Goal: Task Accomplishment & Management: Use online tool/utility

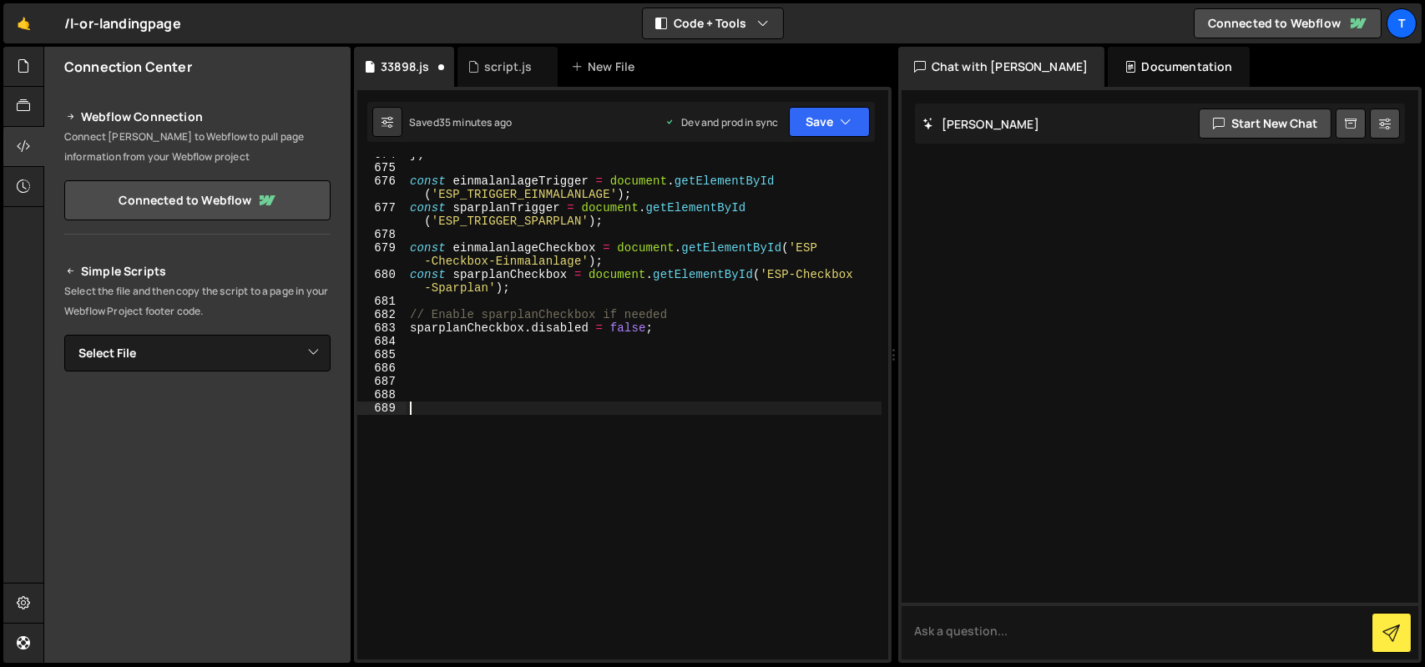
scroll to position [10064, 0]
click at [819, 135] on button "Save" at bounding box center [829, 122] width 81 height 30
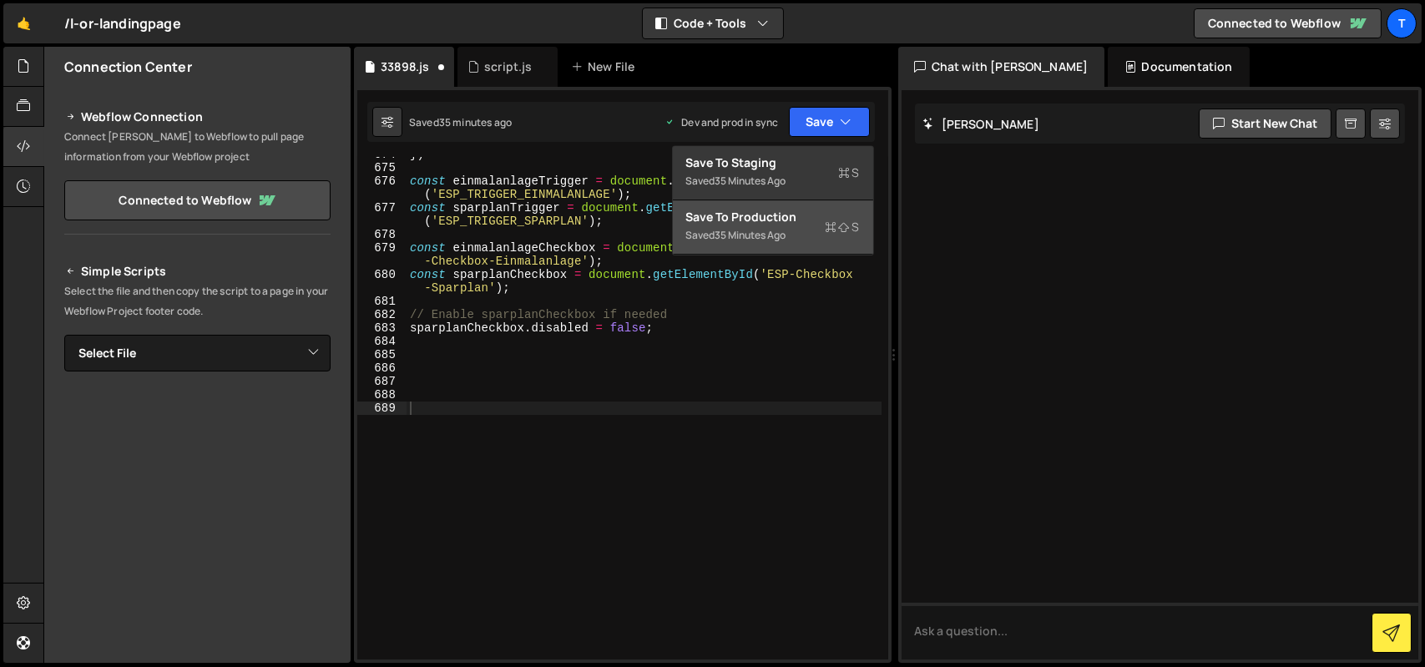
click at [788, 222] on div "Save to Production S" at bounding box center [773, 217] width 174 height 17
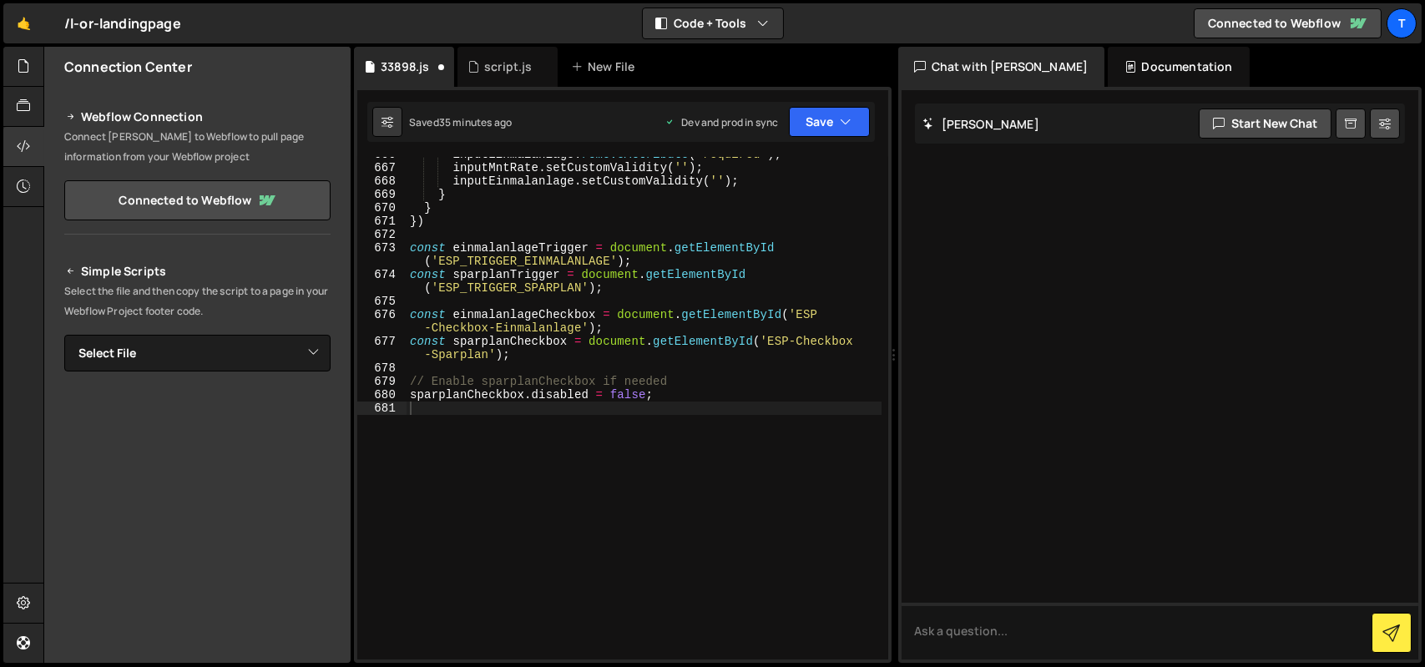
scroll to position [9957, 0]
click at [608, 312] on div "inputEinmalanlage . removeAttribute ( 'required' ) ; inputMntRate . setCustomVa…" at bounding box center [643, 412] width 475 height 529
type textarea "sparplanCheckbox.disabled = false;"
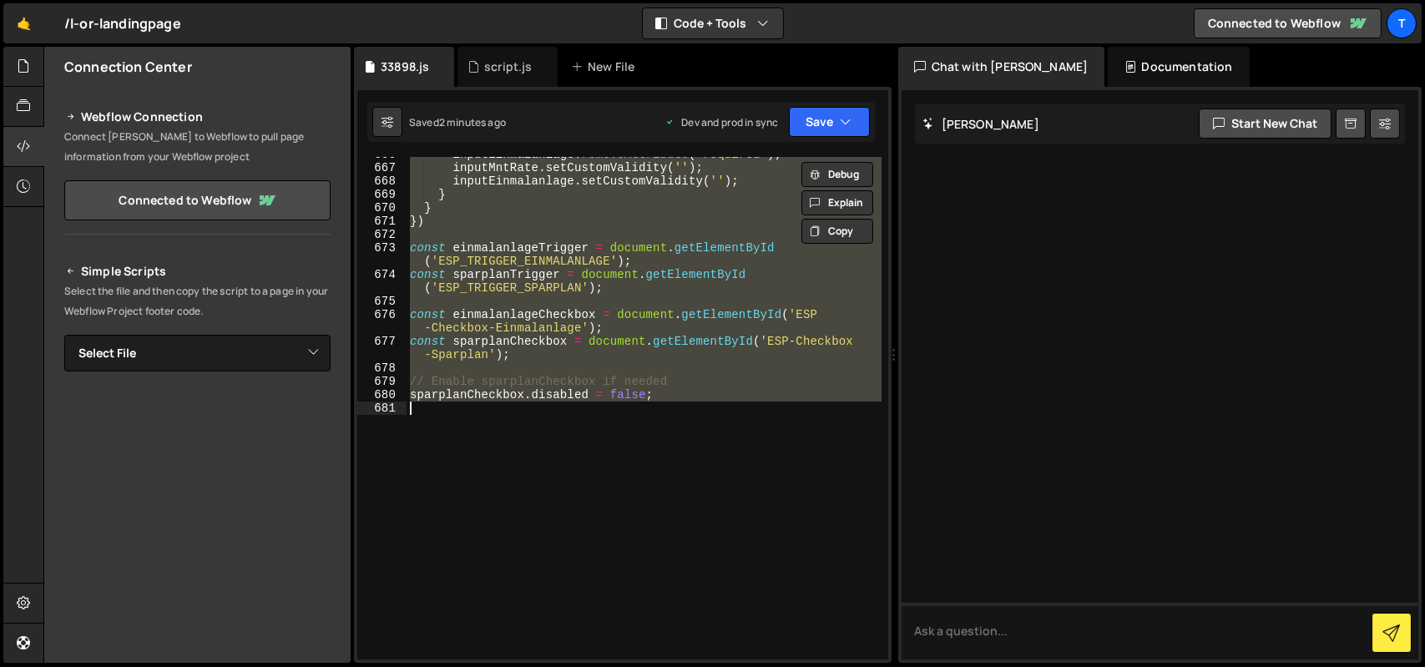
paste textarea
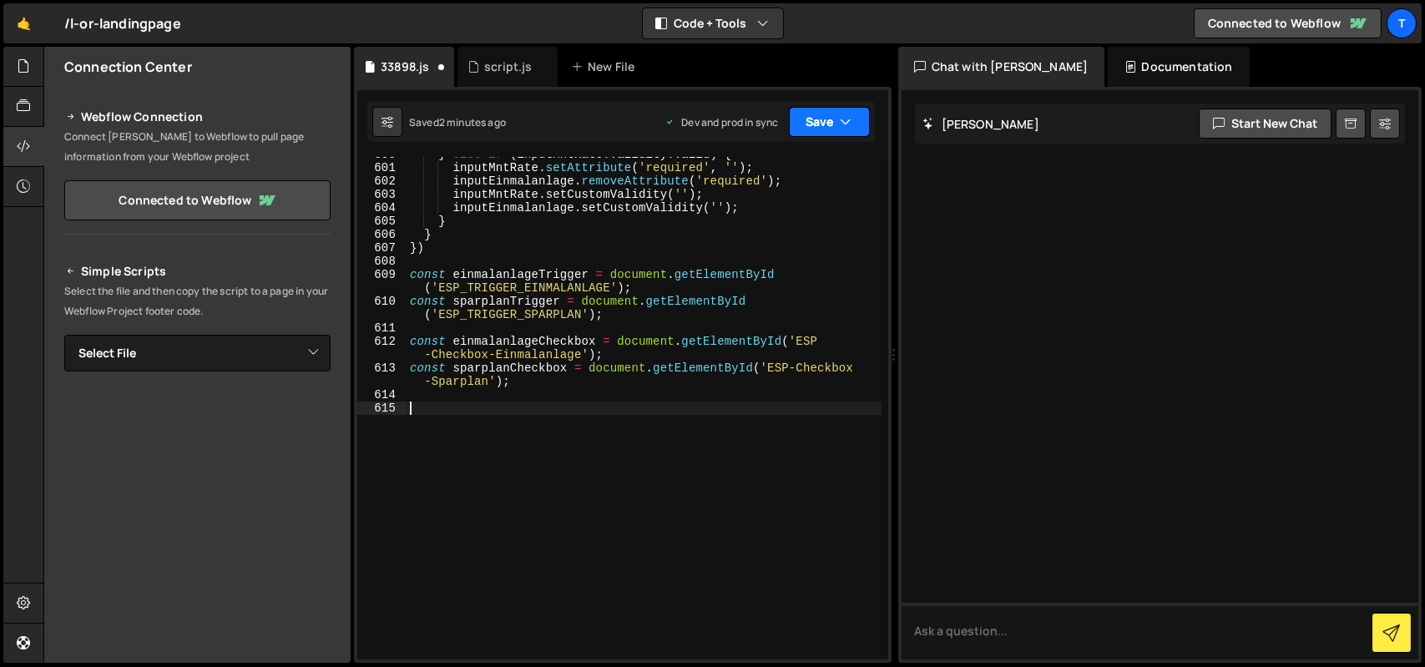
click at [811, 136] on button "Save" at bounding box center [829, 122] width 81 height 30
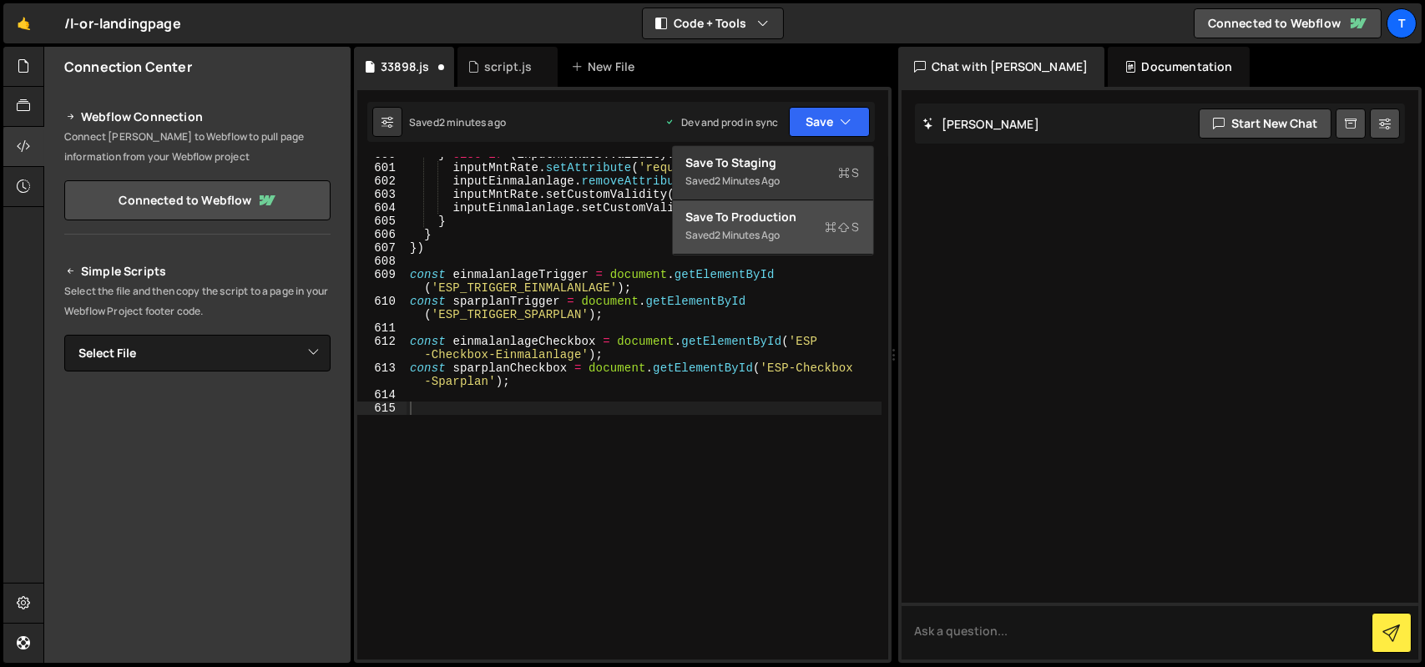
click at [780, 236] on div "2 minutes ago" at bounding box center [747, 235] width 65 height 14
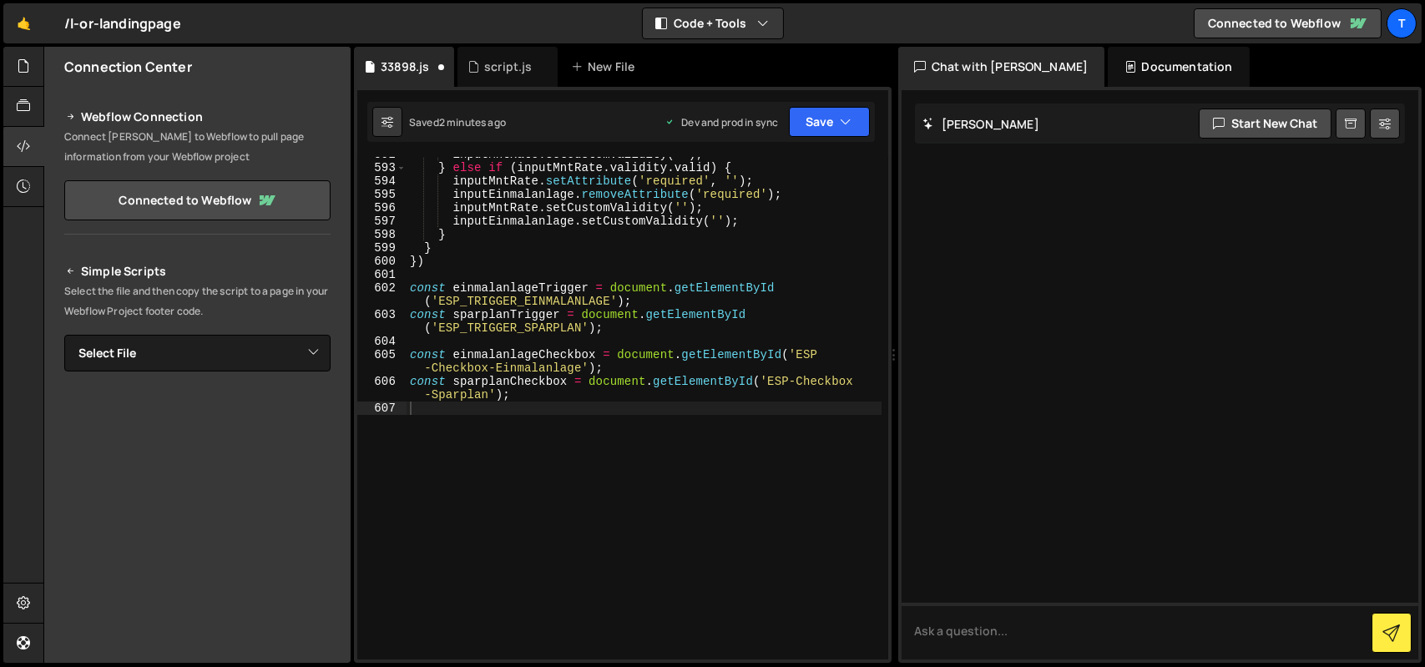
scroll to position [8888, 0]
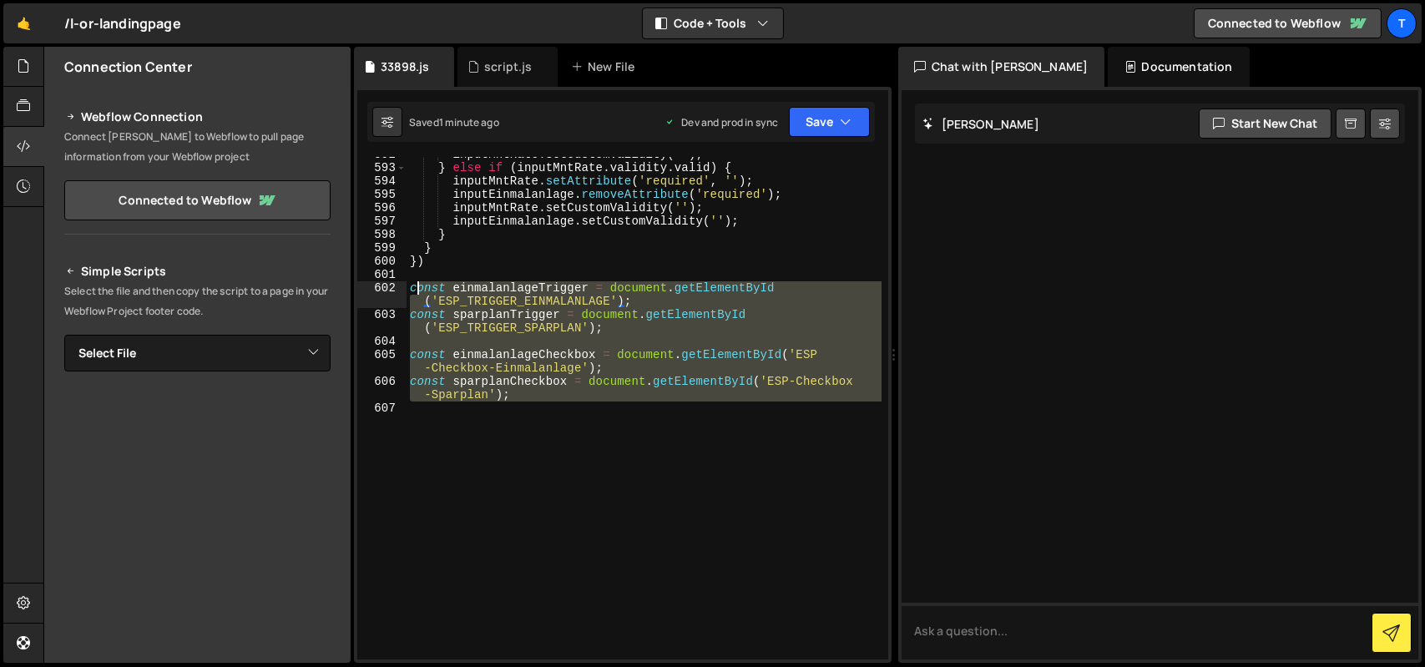
drag, startPoint x: 610, startPoint y: 431, endPoint x: 402, endPoint y: 288, distance: 252.6
click at [402, 288] on div "592 593 594 595 596 597 598 599 600 601 602 603 604 605 606 607 inputMntRate . …" at bounding box center [622, 408] width 531 height 502
type textarea "const einmalanlageTrigger = document.getElementById('ESP_TRIGGER_EINMALANLAGE')…"
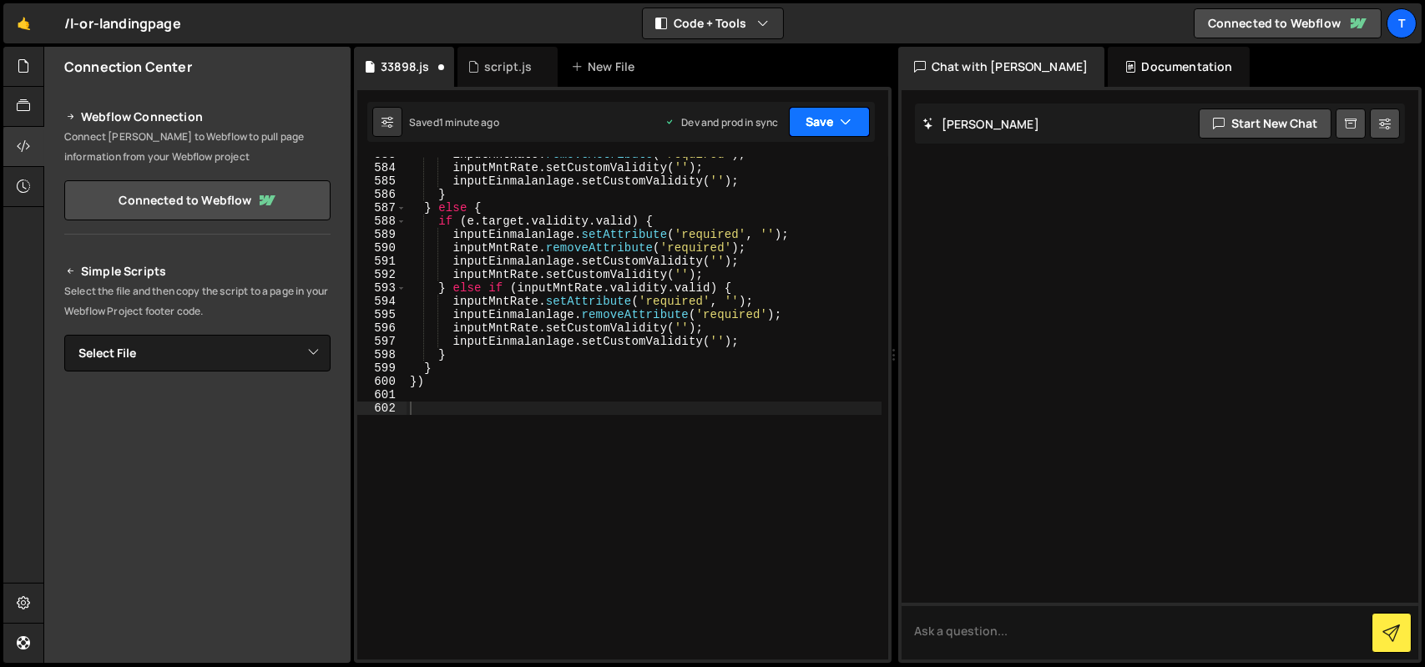
click at [810, 123] on button "Save" at bounding box center [829, 122] width 81 height 30
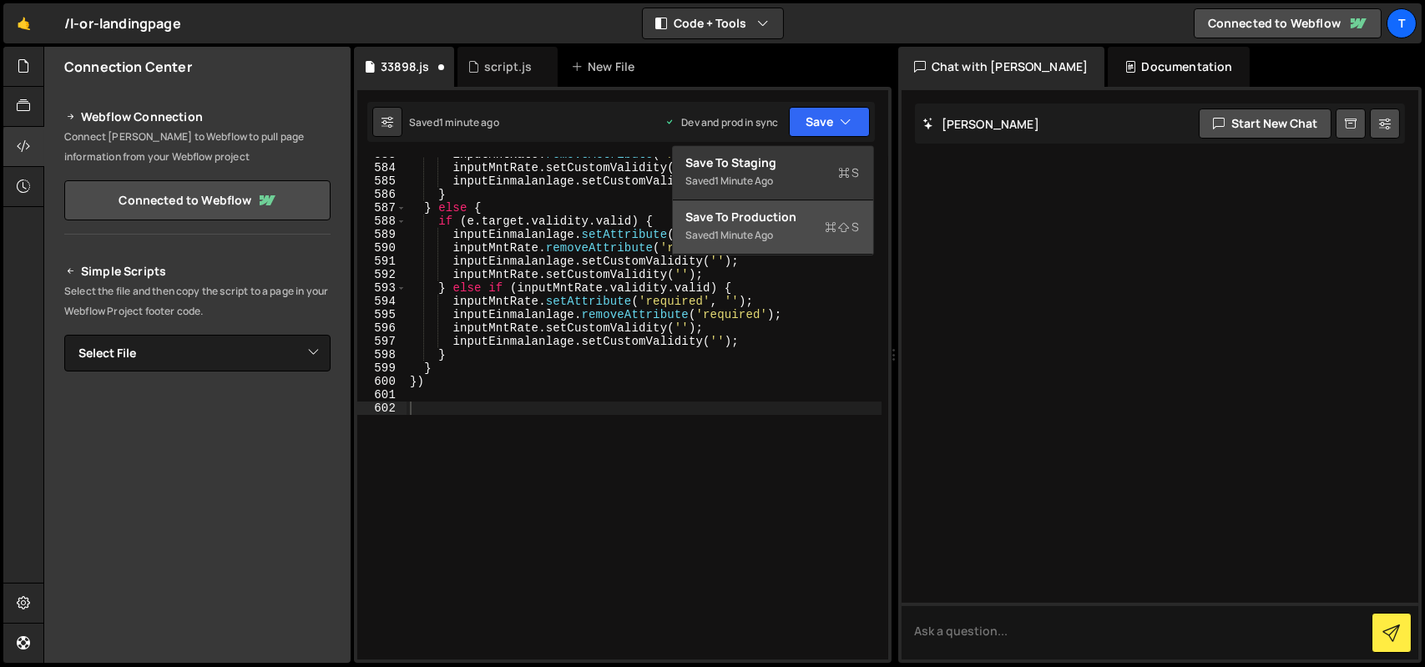
click at [769, 214] on div "Save to Production S" at bounding box center [773, 217] width 174 height 17
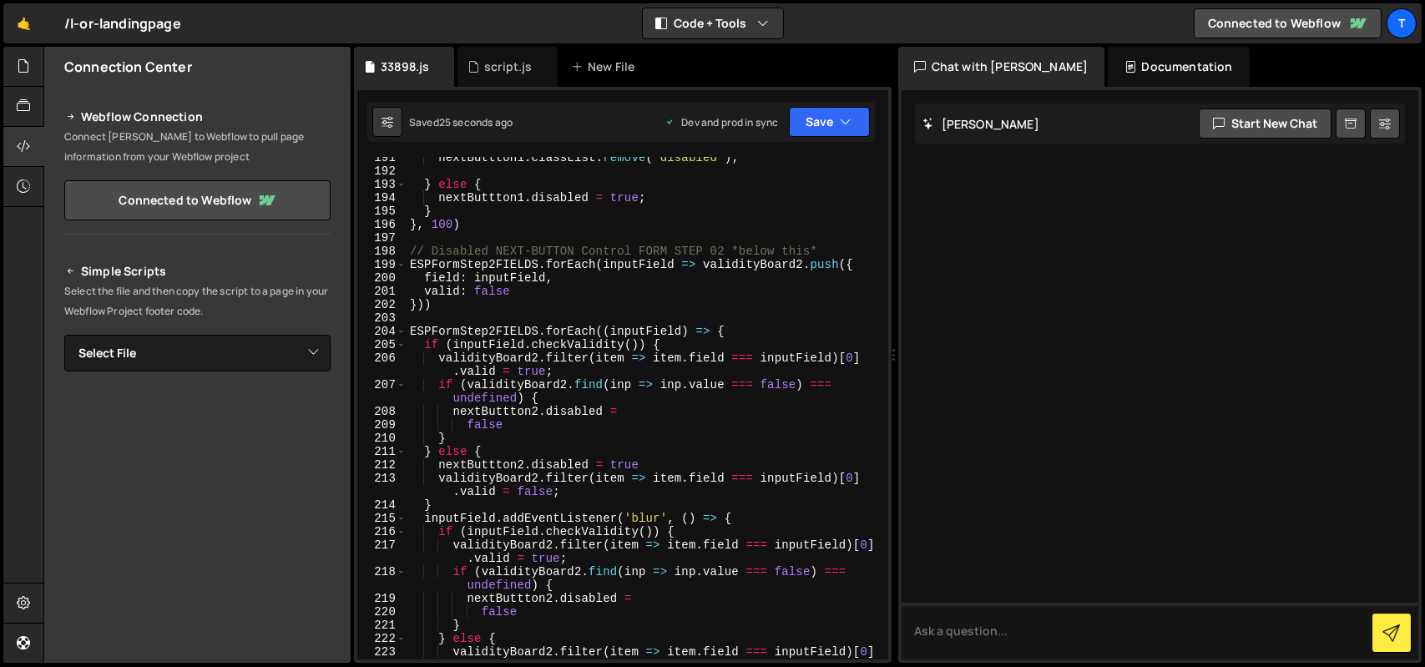
scroll to position [2983, 0]
click at [500, 64] on div "script.js" at bounding box center [508, 66] width 48 height 17
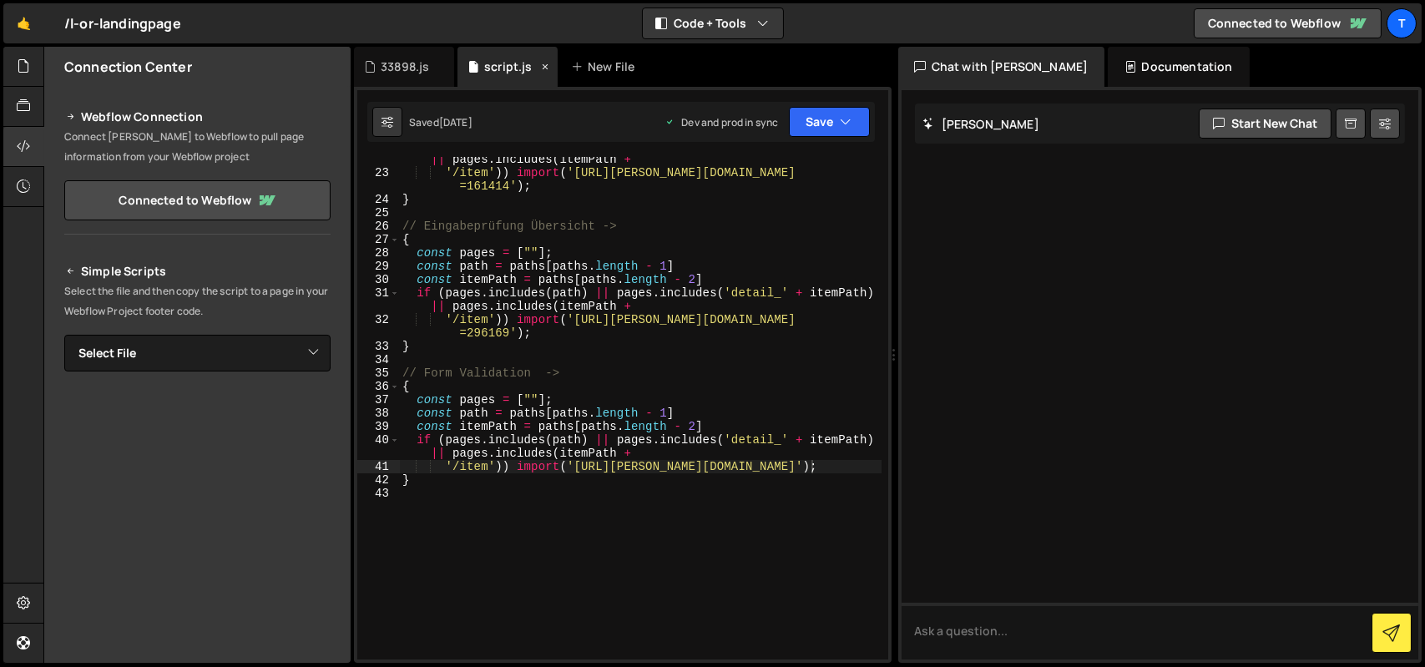
scroll to position [325, 0]
type textarea "{"
click at [546, 243] on div "if ( pages . includes ( path ) || pages . includes ( 'detail_' + itemPath ) || …" at bounding box center [640, 410] width 482 height 542
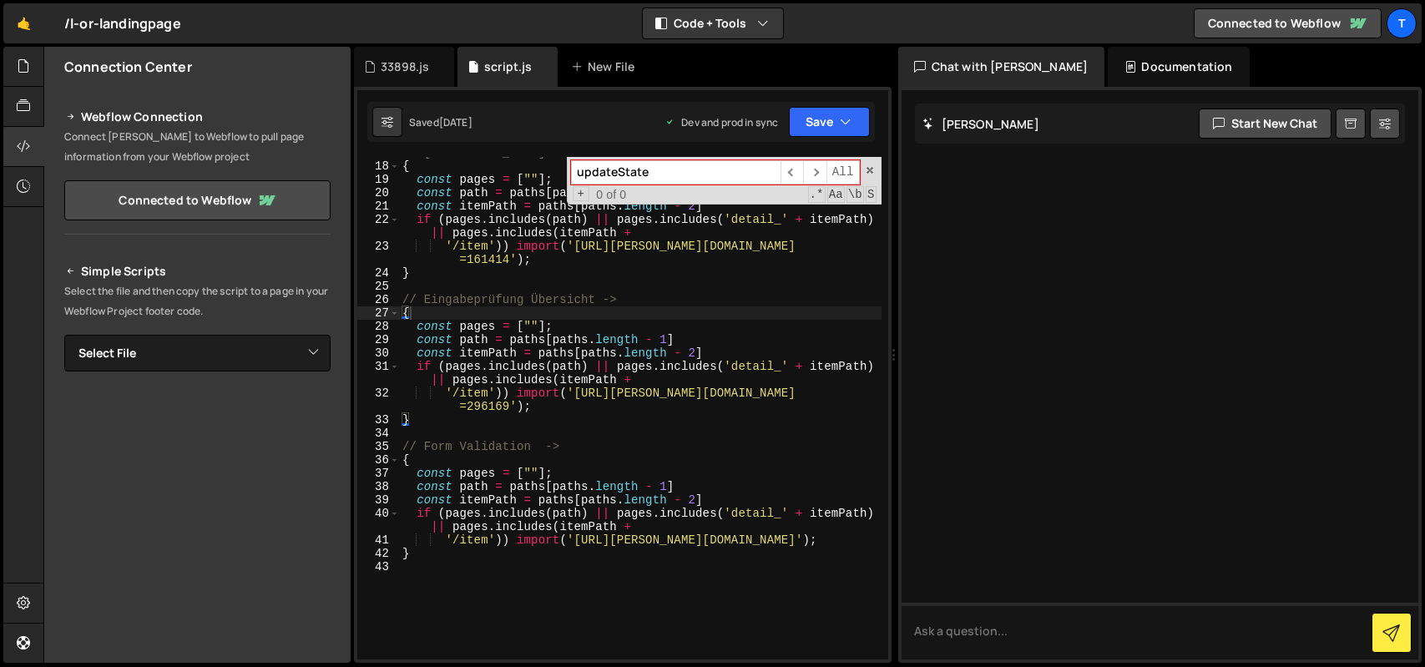
scroll to position [250, 0]
type input "updateState"
click at [667, 310] on div "// [GEOGRAPHIC_DATA]-blz-aktuell-json-data -> { const pages = [ "" ] ; const pa…" at bounding box center [640, 410] width 482 height 529
click at [393, 69] on div "33898.js" at bounding box center [405, 66] width 48 height 17
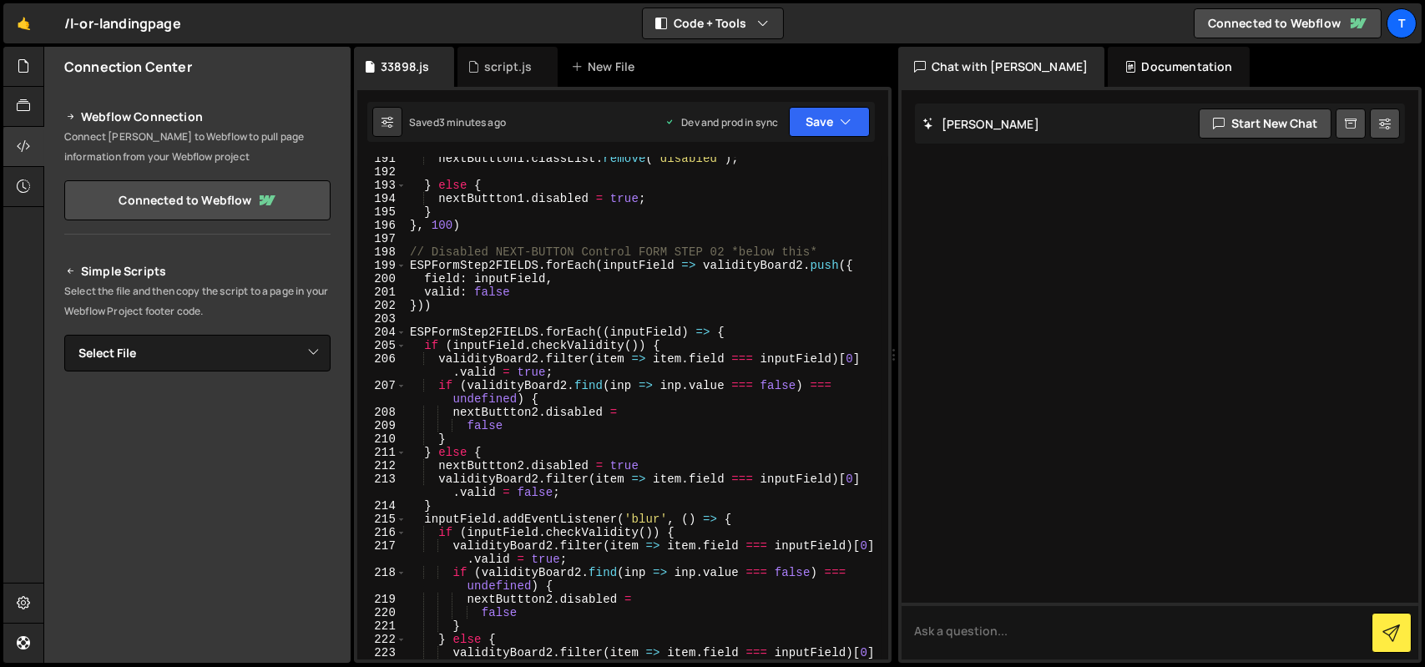
type textarea "nextButtton2.disabled ="
click at [554, 413] on div "nextButtton1 . classList . remove ( 'disabled' ) ; } else { nextButtton1 . disa…" at bounding box center [643, 423] width 475 height 542
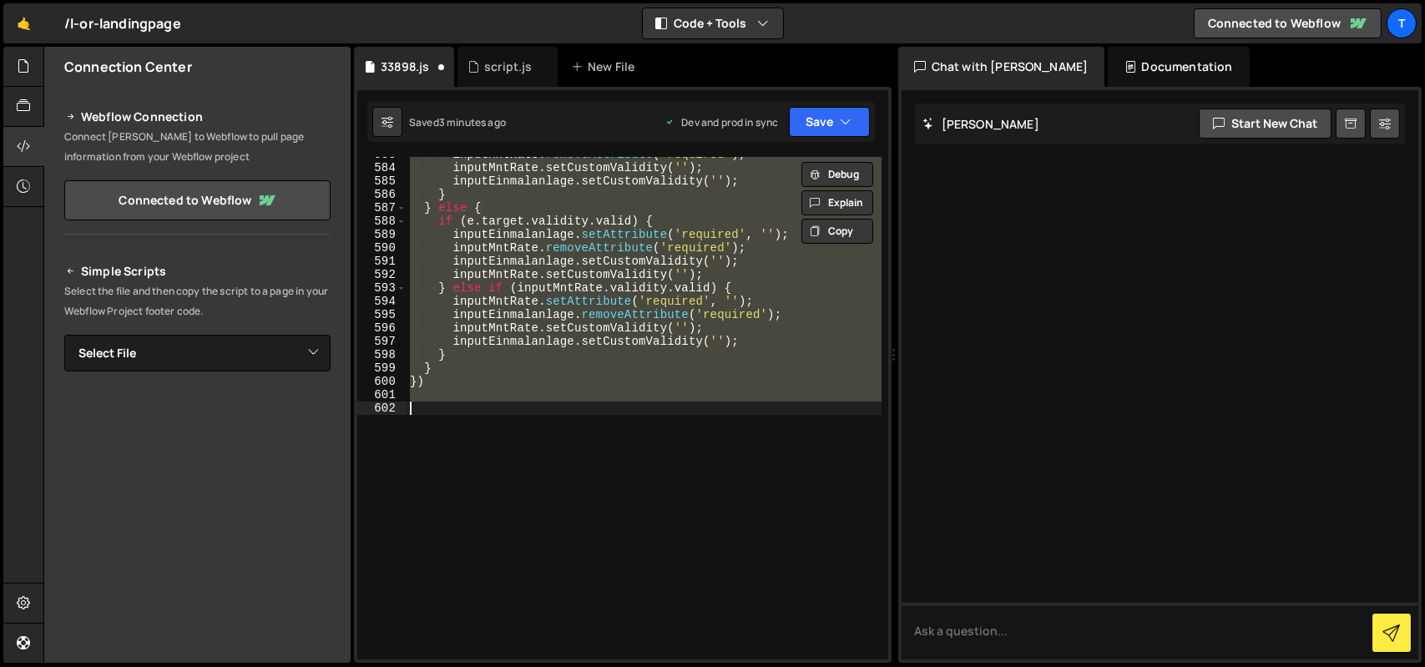
scroll to position [8768, 0]
click at [650, 281] on div "inputMntRate . removeAttribute ( 'required' ) ; inputMntRate . setCustomValidit…" at bounding box center [643, 408] width 475 height 502
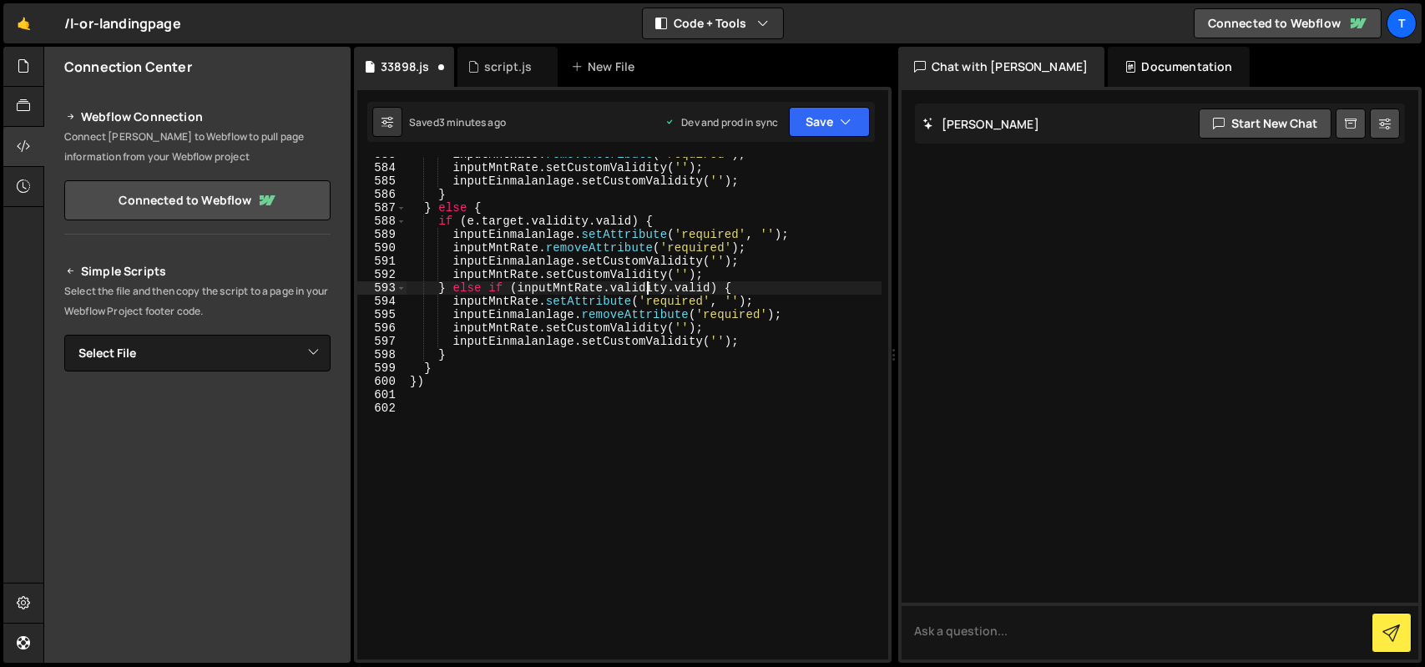
type textarea "const sparplanCheckbox = document.getElementById('ESP-Checkbox-Sparplan');"
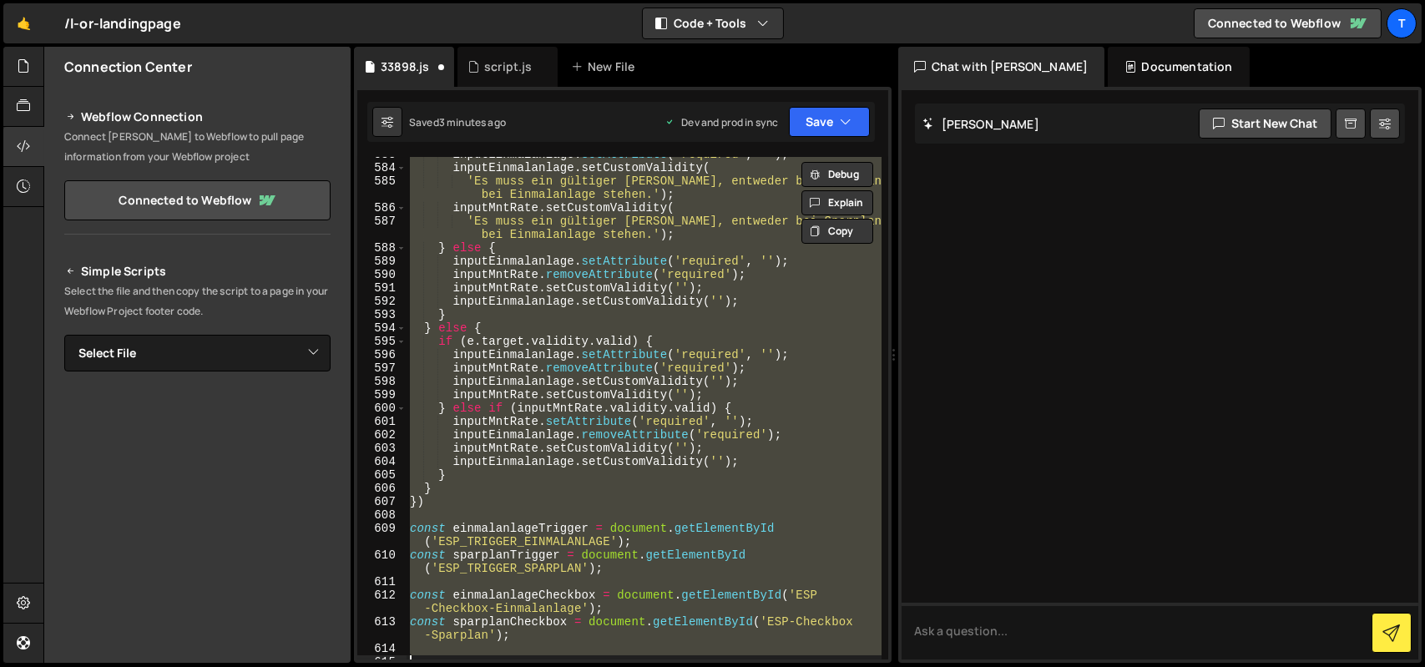
type textarea "sparplanCheckbox.disabled = false;"
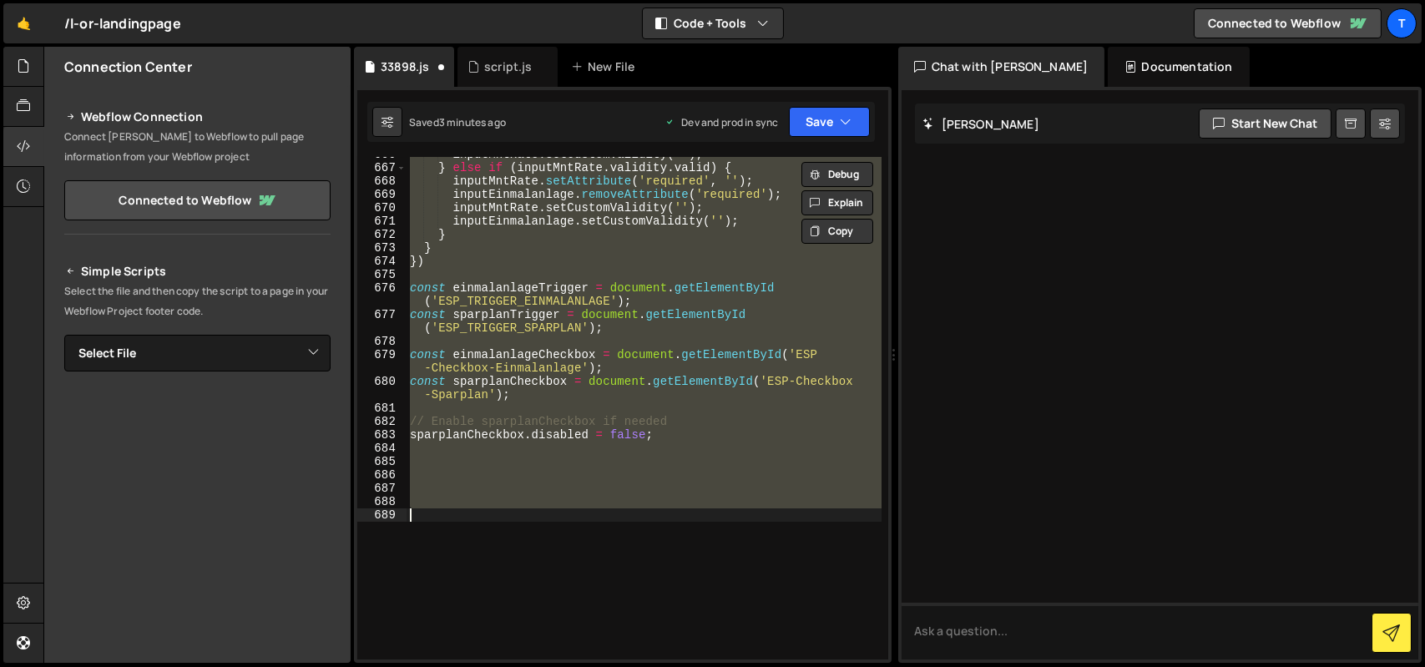
type textarea "});"
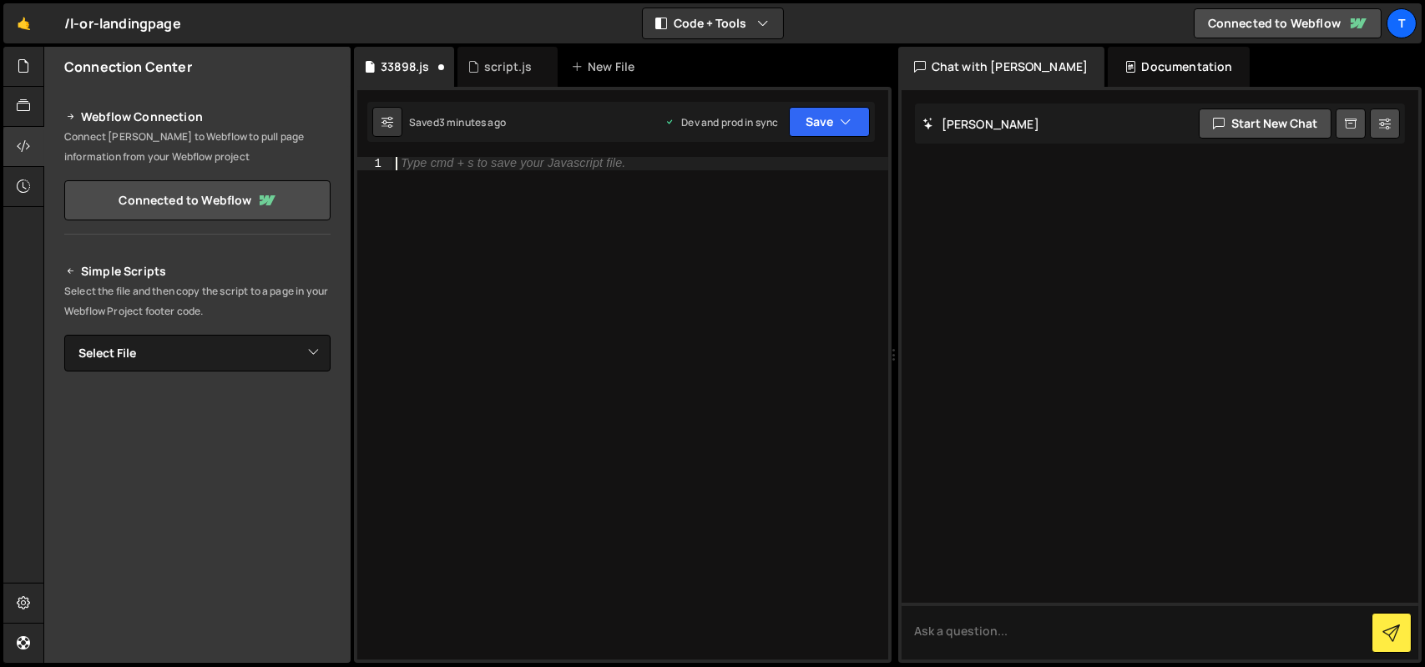
scroll to position [10193, 0]
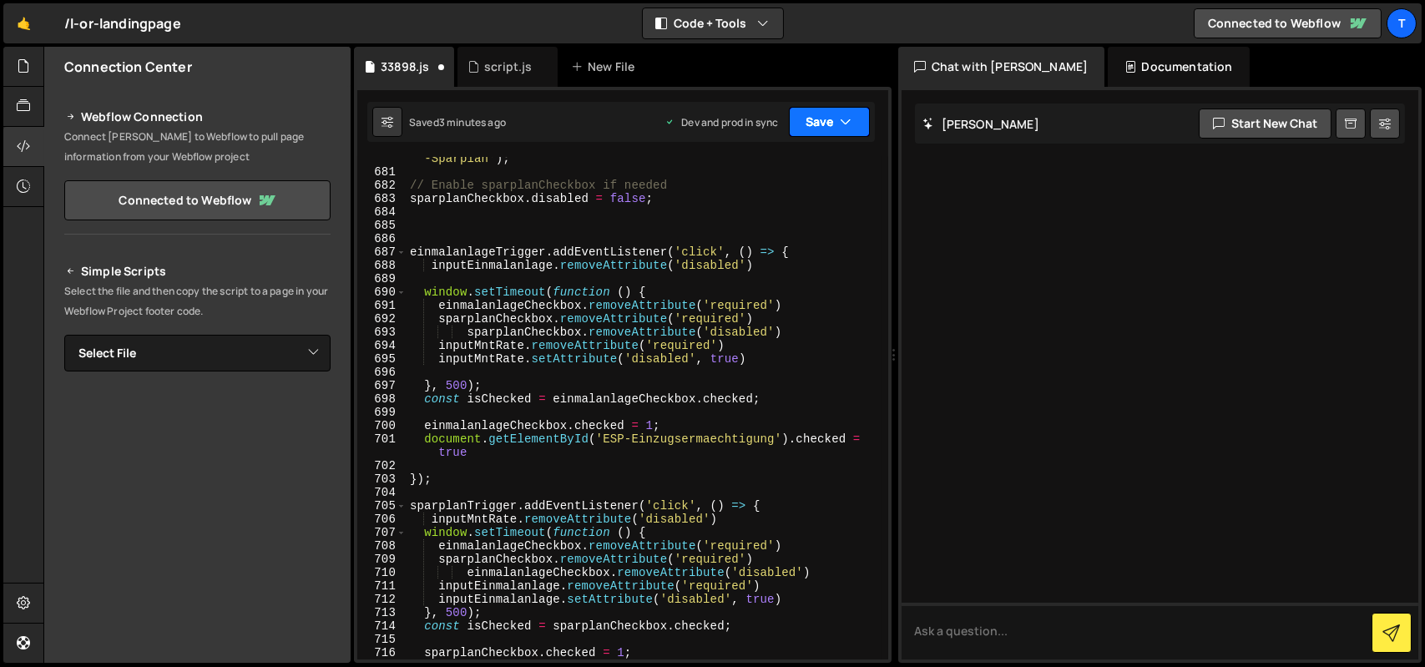
click at [816, 117] on button "Save" at bounding box center [829, 122] width 81 height 30
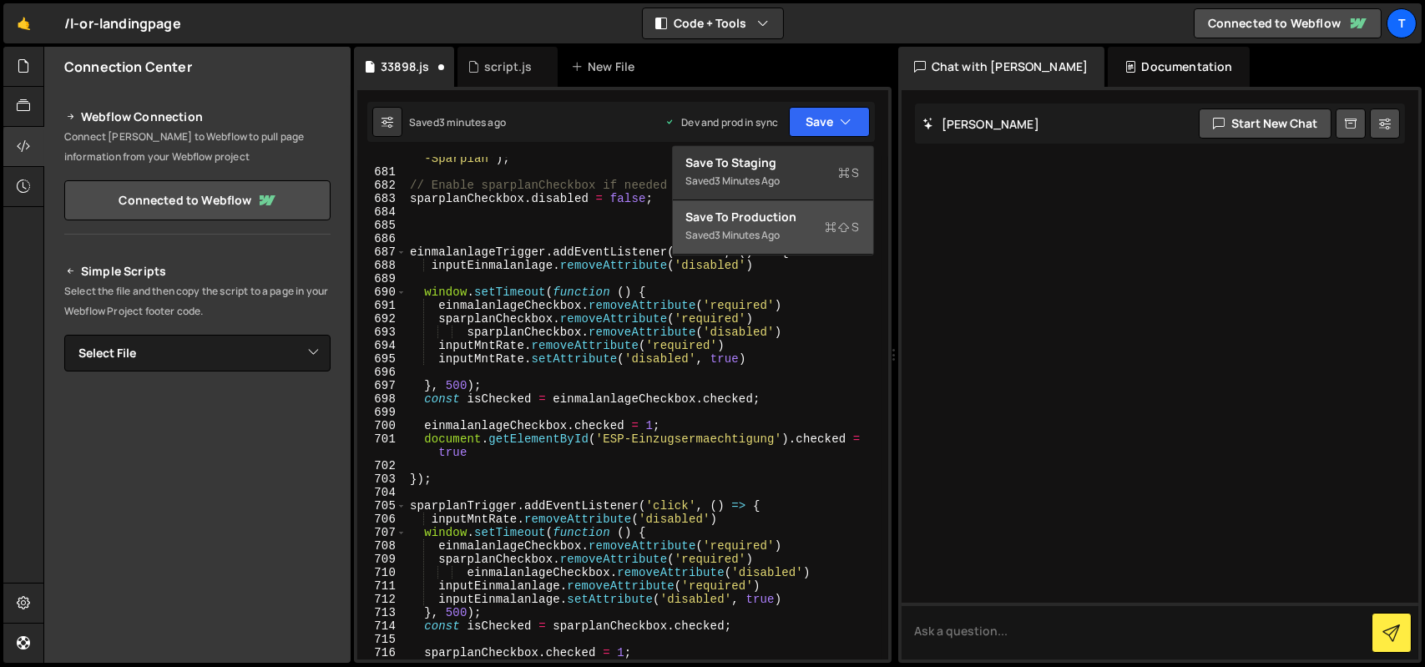
click at [804, 209] on div "Save to Production S" at bounding box center [773, 217] width 174 height 17
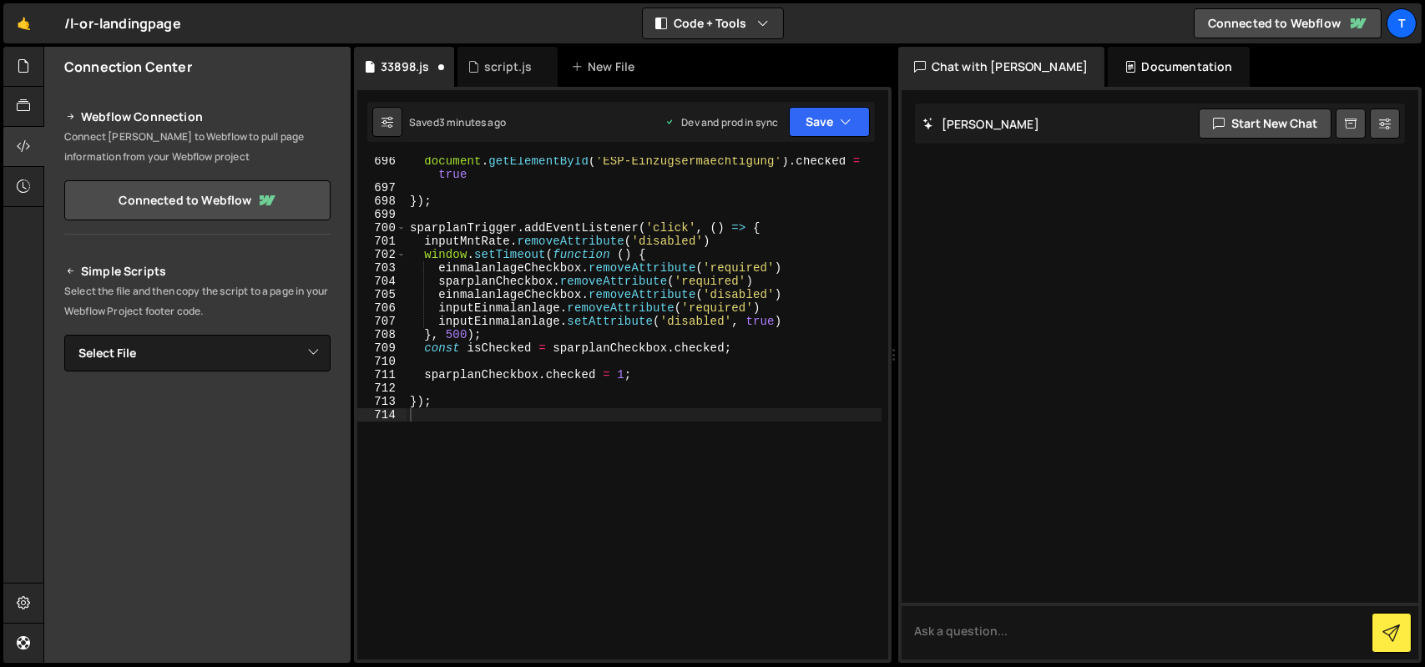
scroll to position [10404, 0]
